Goal: Task Accomplishment & Management: Manage account settings

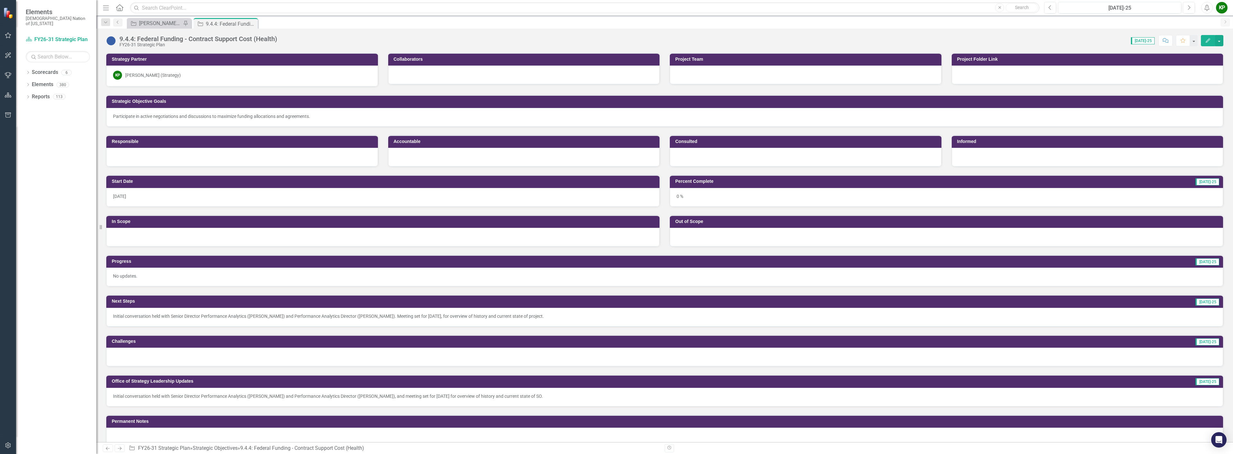
scroll to position [64, 0]
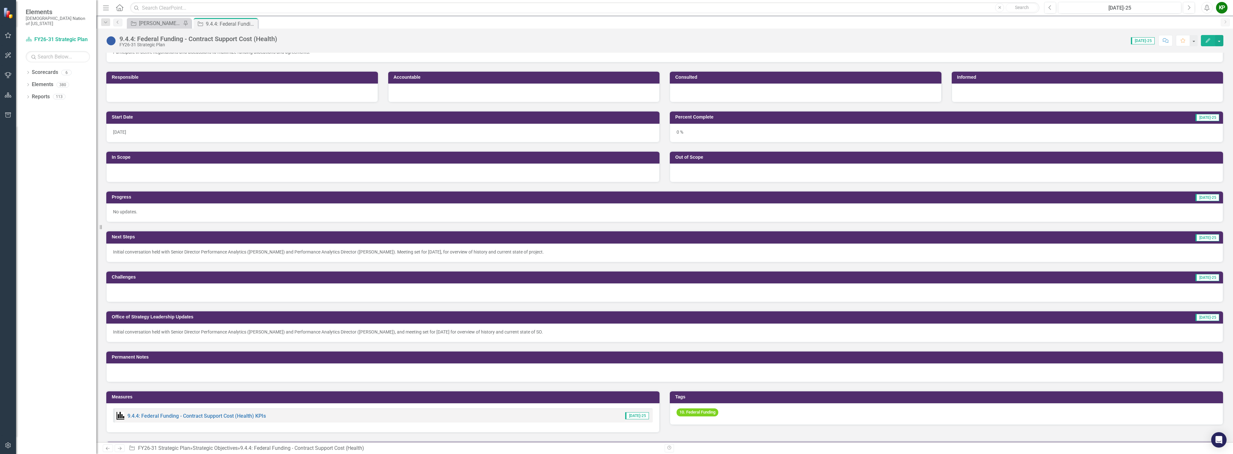
click at [512, 294] on div at bounding box center [664, 292] width 1117 height 19
click at [512, 293] on div at bounding box center [664, 292] width 1117 height 19
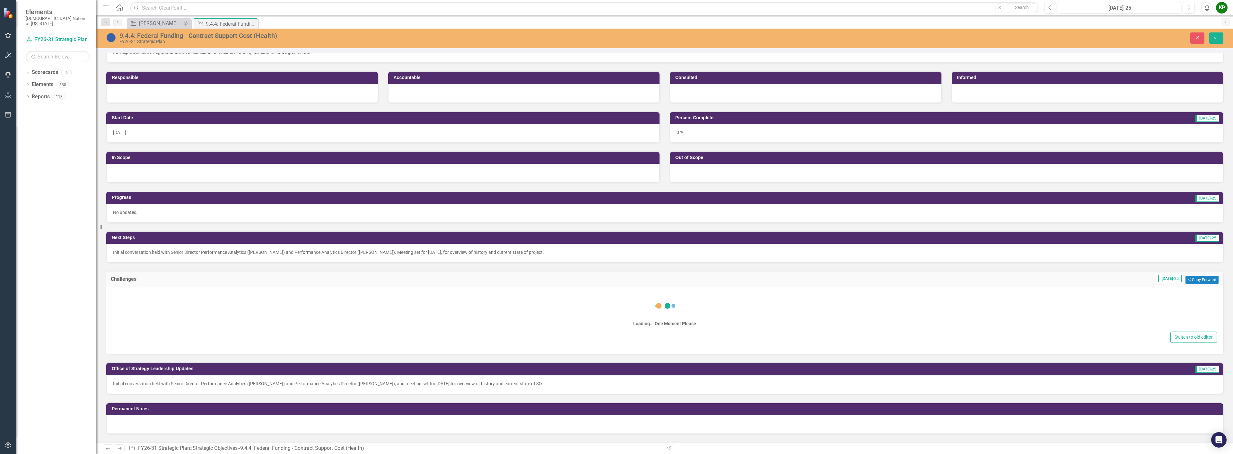
click at [512, 293] on div "Loading... One Moment Please" at bounding box center [664, 311] width 1104 height 37
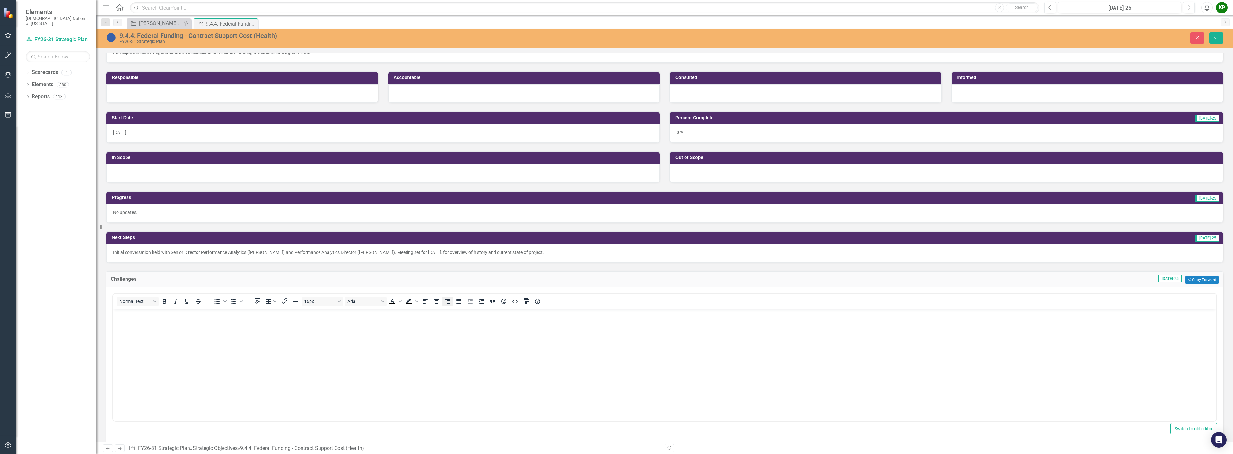
scroll to position [0, 0]
click at [444, 300] on icon "Align right" at bounding box center [448, 301] width 8 height 8
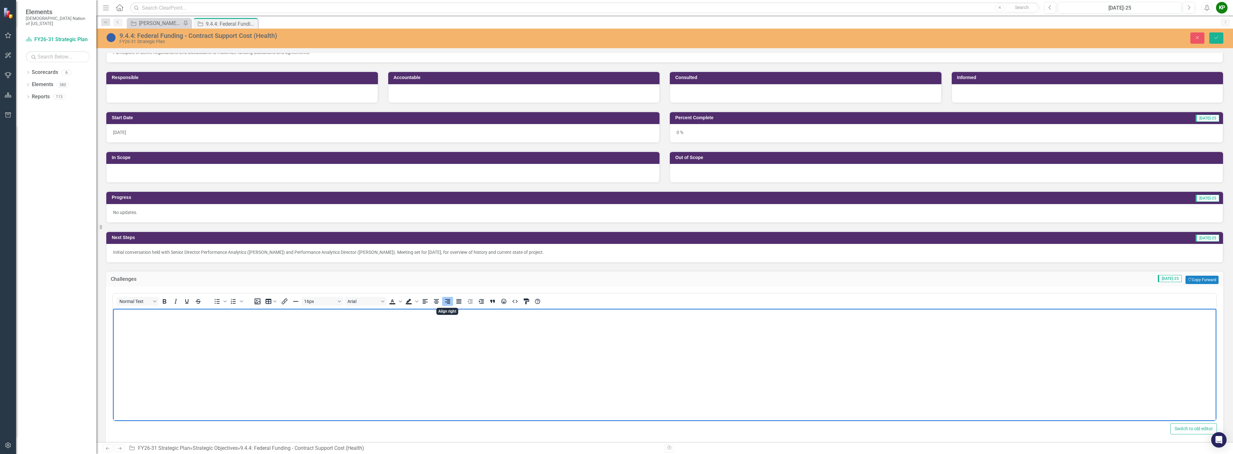
click at [410, 329] on body "Rich Text Area. Press ALT-0 for help." at bounding box center [664, 356] width 1103 height 96
click at [424, 301] on icon "Align left" at bounding box center [425, 301] width 8 height 8
click at [423, 332] on body "Rich Text Area. Press ALT-0 for help." at bounding box center [664, 356] width 1103 height 96
drag, startPoint x: 284, startPoint y: 316, endPoint x: 96, endPoint y: 307, distance: 188.3
click at [113, 308] on html "We are not clear on percentage that will get paid back. It can fluctuate." at bounding box center [664, 356] width 1103 height 96
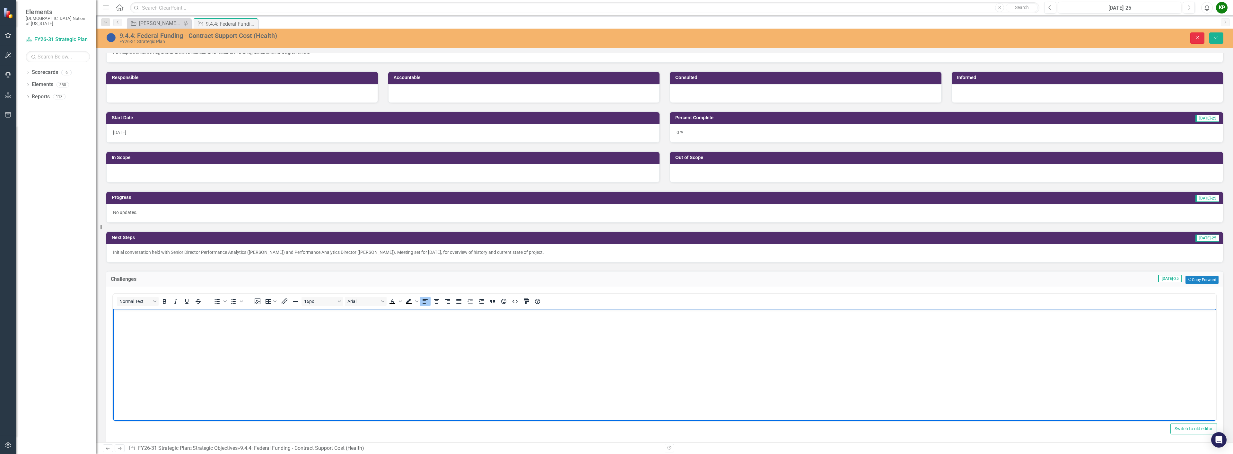
click at [1201, 39] on button "Close" at bounding box center [1197, 37] width 14 height 11
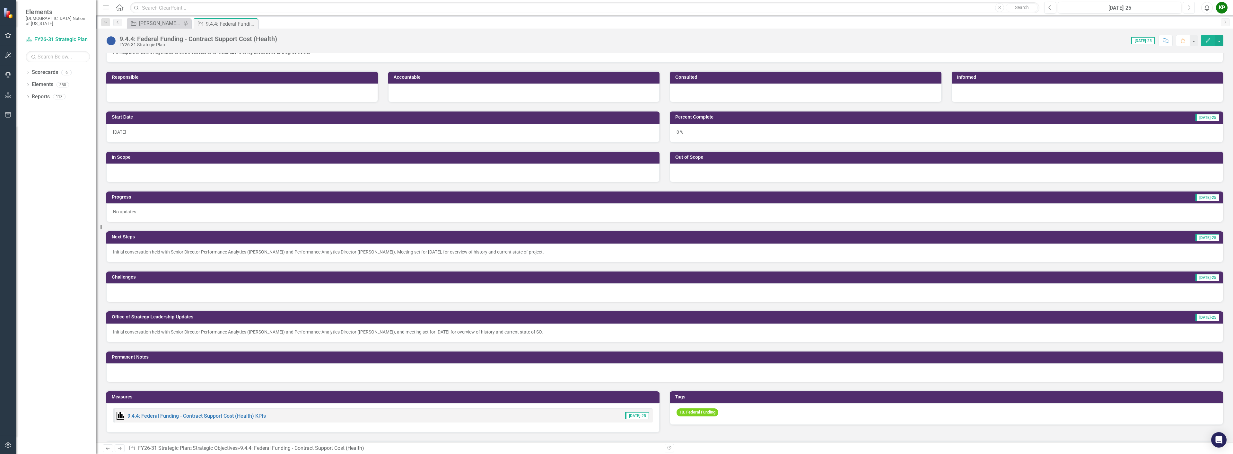
click at [1186, 8] on button "Next" at bounding box center [1189, 8] width 12 height 12
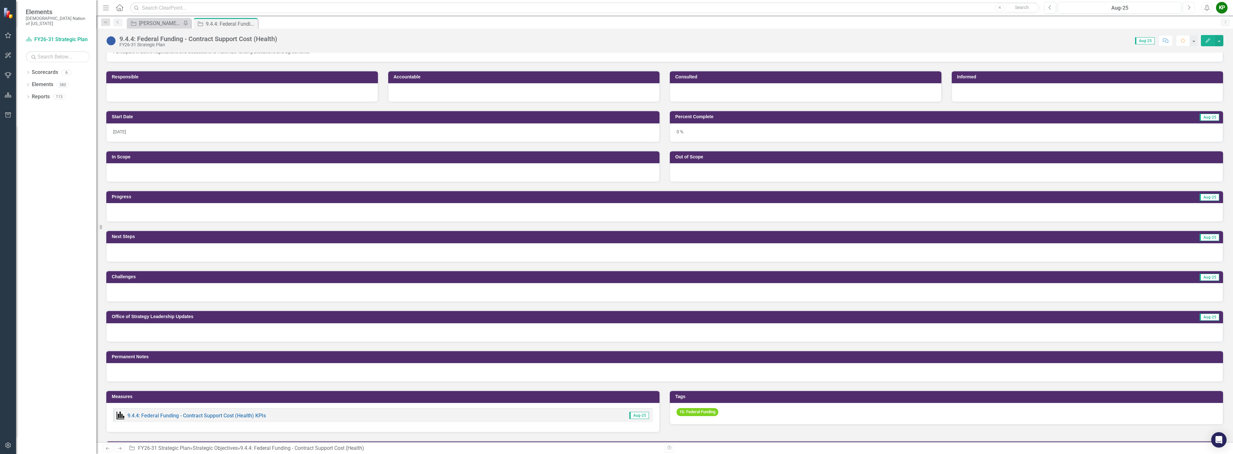
scroll to position [64, 0]
click at [148, 298] on div at bounding box center [664, 292] width 1117 height 19
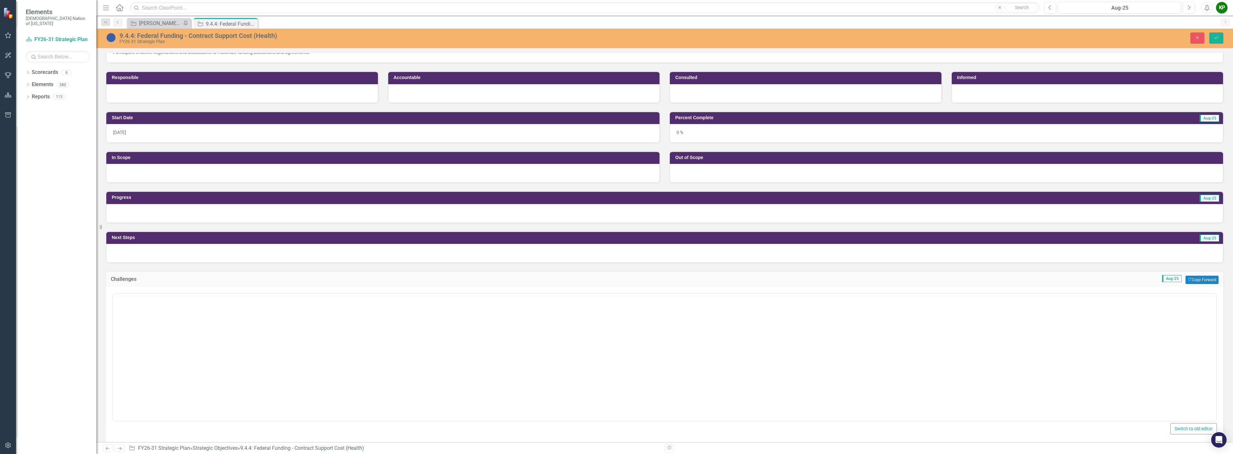
scroll to position [0, 0]
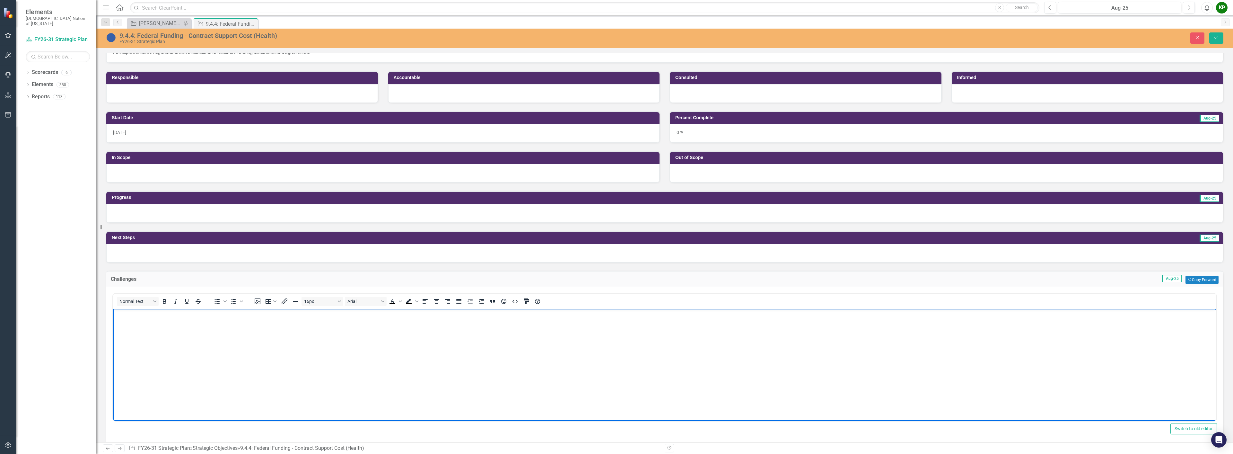
click at [153, 330] on body "Rich Text Area. Press ALT-0 for help." at bounding box center [664, 356] width 1103 height 96
